Goal: Task Accomplishment & Management: Complete application form

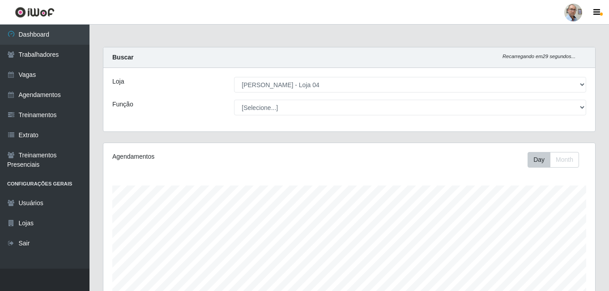
select select "251"
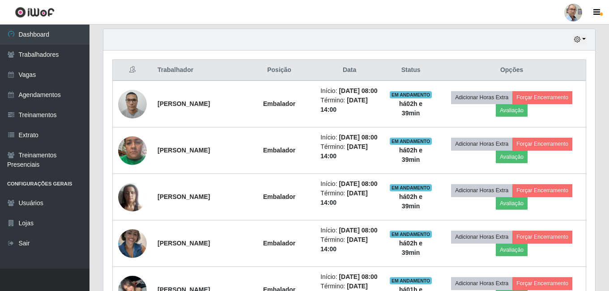
scroll to position [186, 492]
click at [29, 74] on link "Vagas" at bounding box center [44, 75] width 89 height 20
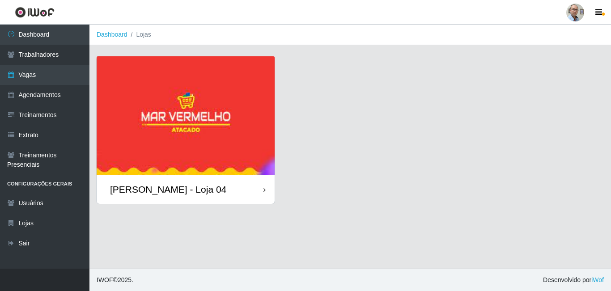
click at [158, 183] on div "[PERSON_NAME] - Loja 04" at bounding box center [186, 189] width 178 height 29
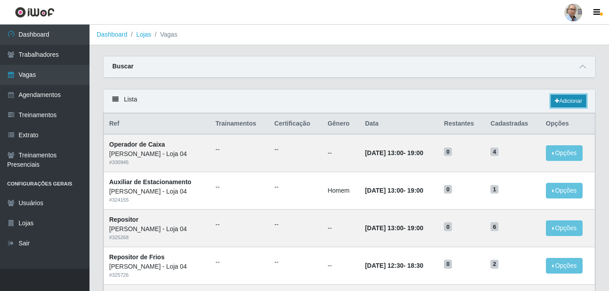
click at [561, 102] on link "Adicionar" at bounding box center [568, 101] width 35 height 13
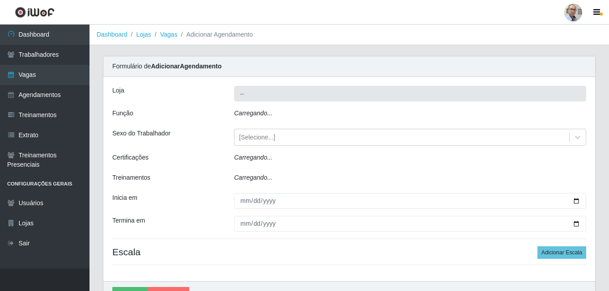
type input "[PERSON_NAME] - Loja 04"
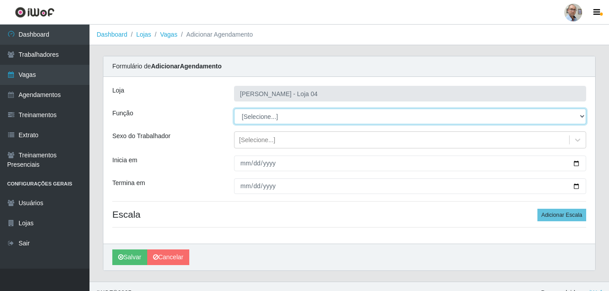
click at [253, 113] on select "[Selecione...] ASG ASG + ASG ++ Auxiliar de Depósito Auxiliar de Depósito + Aux…" at bounding box center [410, 117] width 352 height 16
select select "24"
click at [234, 109] on select "[Selecione...] ASG ASG + ASG ++ Auxiliar de Depósito Auxiliar de Depósito + Aux…" at bounding box center [410, 117] width 352 height 16
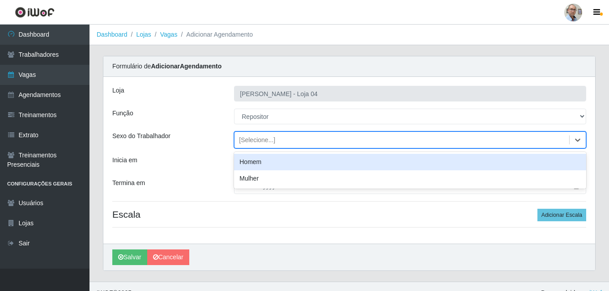
click at [259, 140] on div "[Selecione...]" at bounding box center [257, 140] width 36 height 9
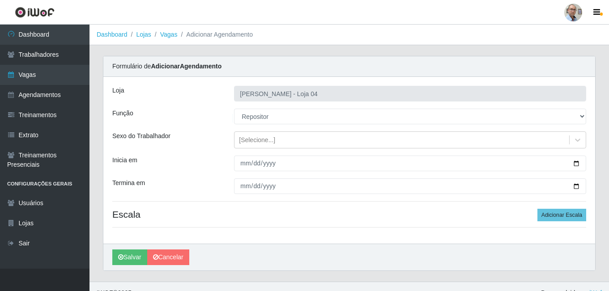
click at [220, 173] on div "Loja Mar Vermelho - Loja 04 Função [Selecione...] ASG ASG + ASG ++ Auxiliar de …" at bounding box center [349, 160] width 492 height 167
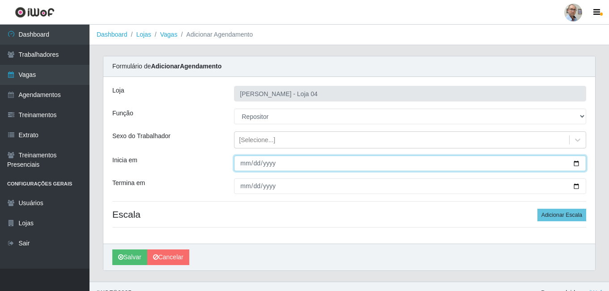
click at [577, 164] on input "Inicia em" at bounding box center [410, 164] width 352 height 16
type input "[DATE]"
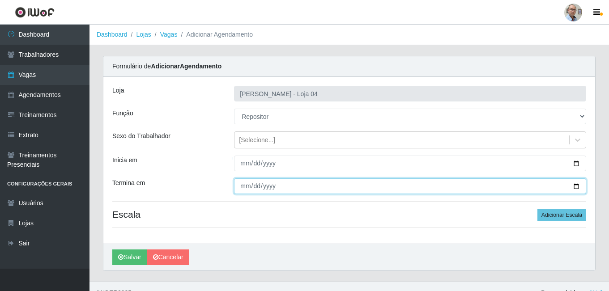
click at [574, 183] on input "Termina em" at bounding box center [410, 187] width 352 height 16
type input "[DATE]"
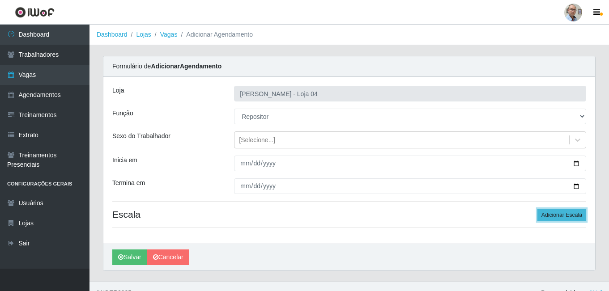
click at [550, 213] on button "Adicionar Escala" at bounding box center [561, 215] width 49 height 13
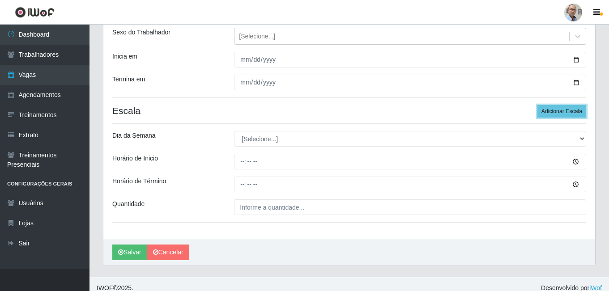
scroll to position [112, 0]
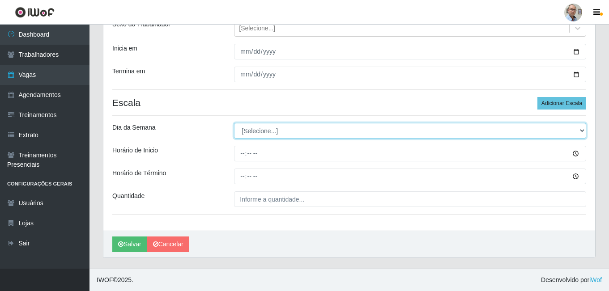
click at [310, 136] on select "[Selecione...] Segunda Terça Quarta Quinta Sexta Sábado Domingo" at bounding box center [410, 131] width 352 height 16
select select "5"
click at [234, 123] on select "[Selecione...] Segunda Terça Quarta Quinta Sexta Sábado Domingo" at bounding box center [410, 131] width 352 height 16
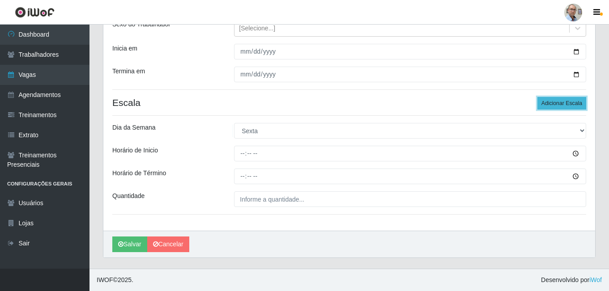
click at [572, 102] on button "Adicionar Escala" at bounding box center [561, 103] width 49 height 13
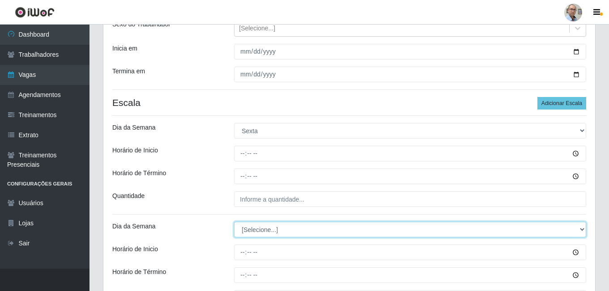
click at [289, 231] on select "[Selecione...] Segunda Terça Quarta Quinta Sexta Sábado Domingo" at bounding box center [410, 230] width 352 height 16
select select "6"
click at [234, 222] on select "[Selecione...] Segunda Terça Quarta Quinta Sexta Sábado Domingo" at bounding box center [410, 230] width 352 height 16
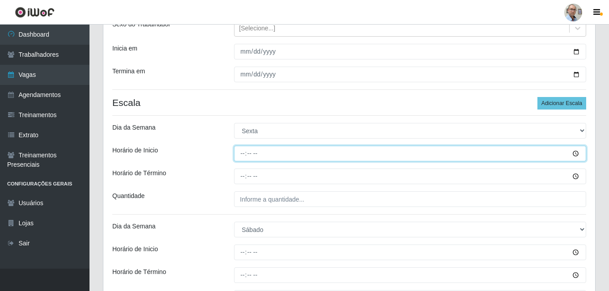
click at [243, 153] on input "Horário de Inicio" at bounding box center [410, 154] width 352 height 16
type input "08:00"
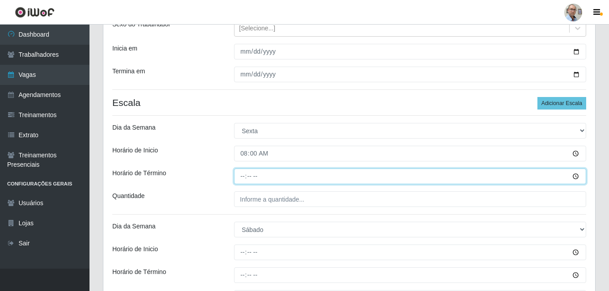
type input "14:00"
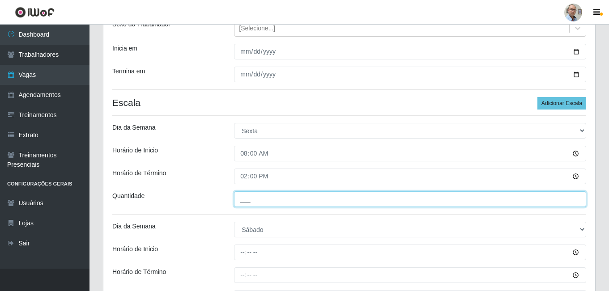
click at [267, 201] on input "___" at bounding box center [410, 200] width 352 height 16
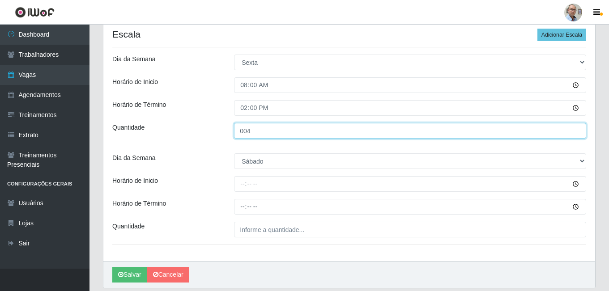
scroll to position [211, 0]
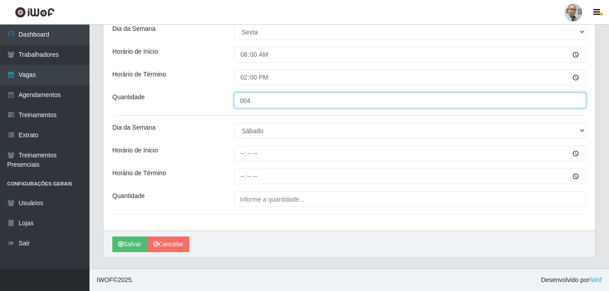
type input "004"
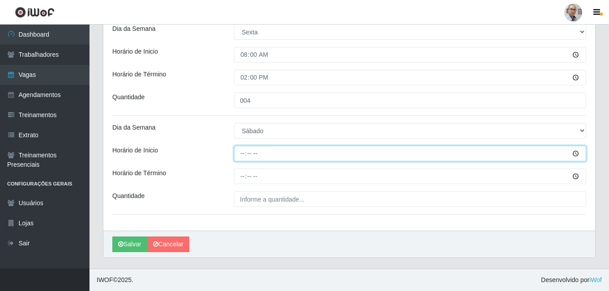
click at [244, 153] on input "Horário de Inicio" at bounding box center [410, 154] width 352 height 16
type input "08:00"
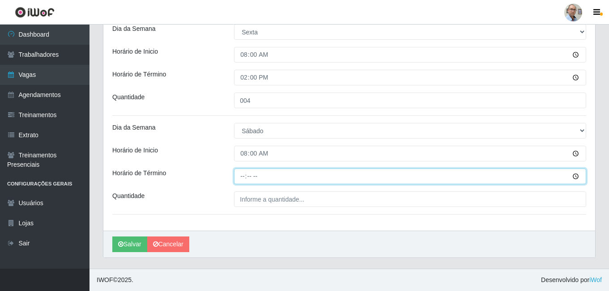
type input "14:00"
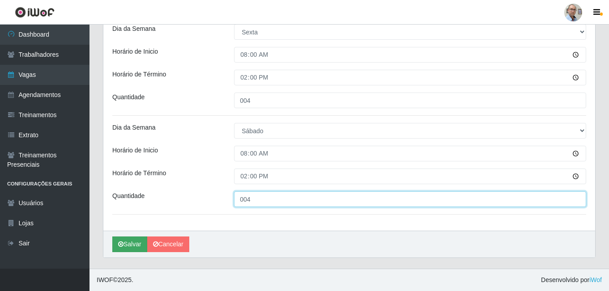
type input "004"
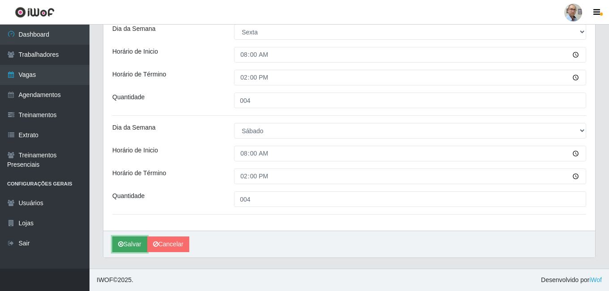
click at [133, 242] on button "Salvar" at bounding box center [129, 245] width 35 height 16
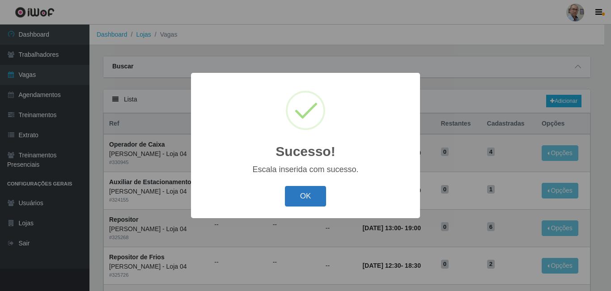
click at [307, 201] on button "OK" at bounding box center [306, 196] width 42 height 21
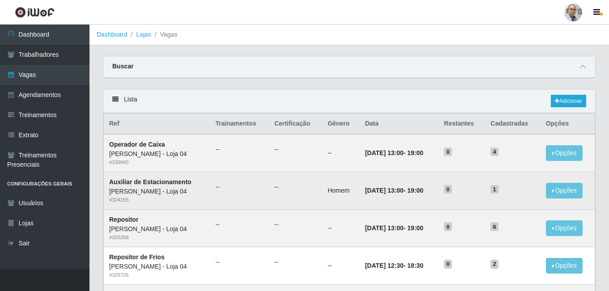
scroll to position [45, 0]
